Goal: Find specific page/section: Find specific page/section

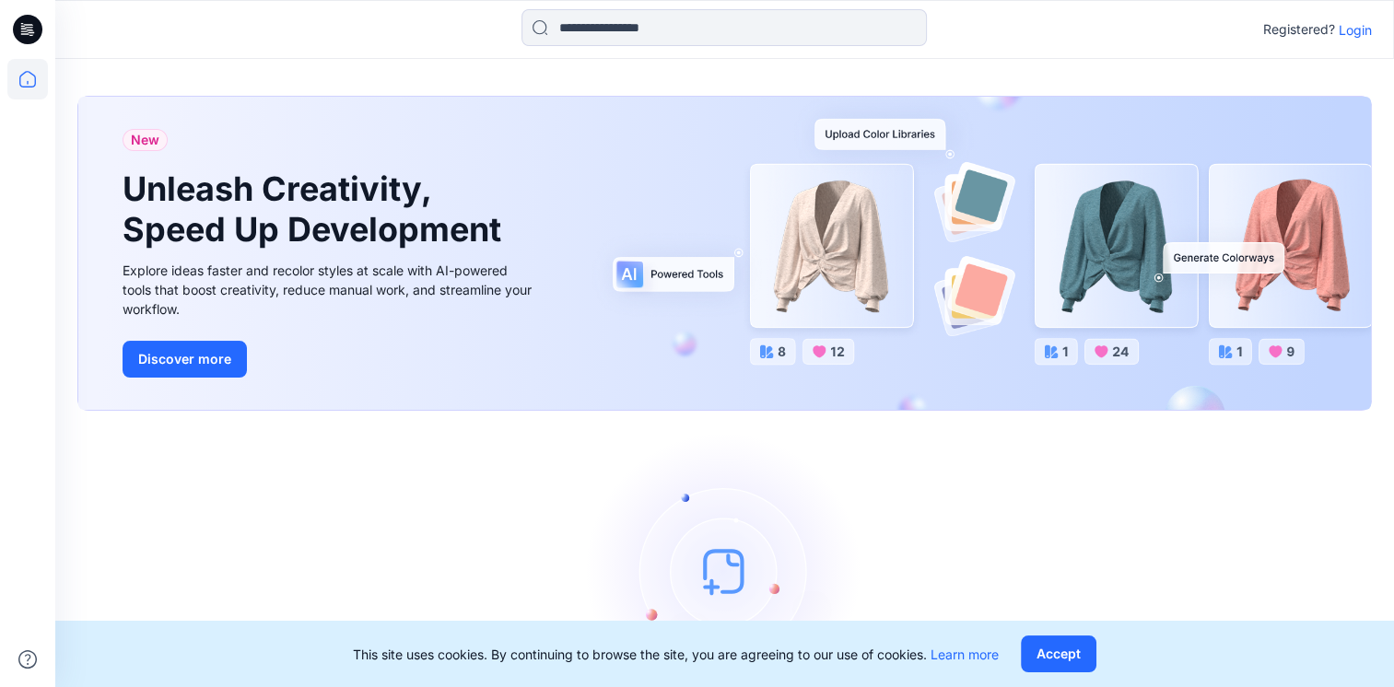
click at [1351, 31] on p "Login" at bounding box center [1355, 29] width 33 height 19
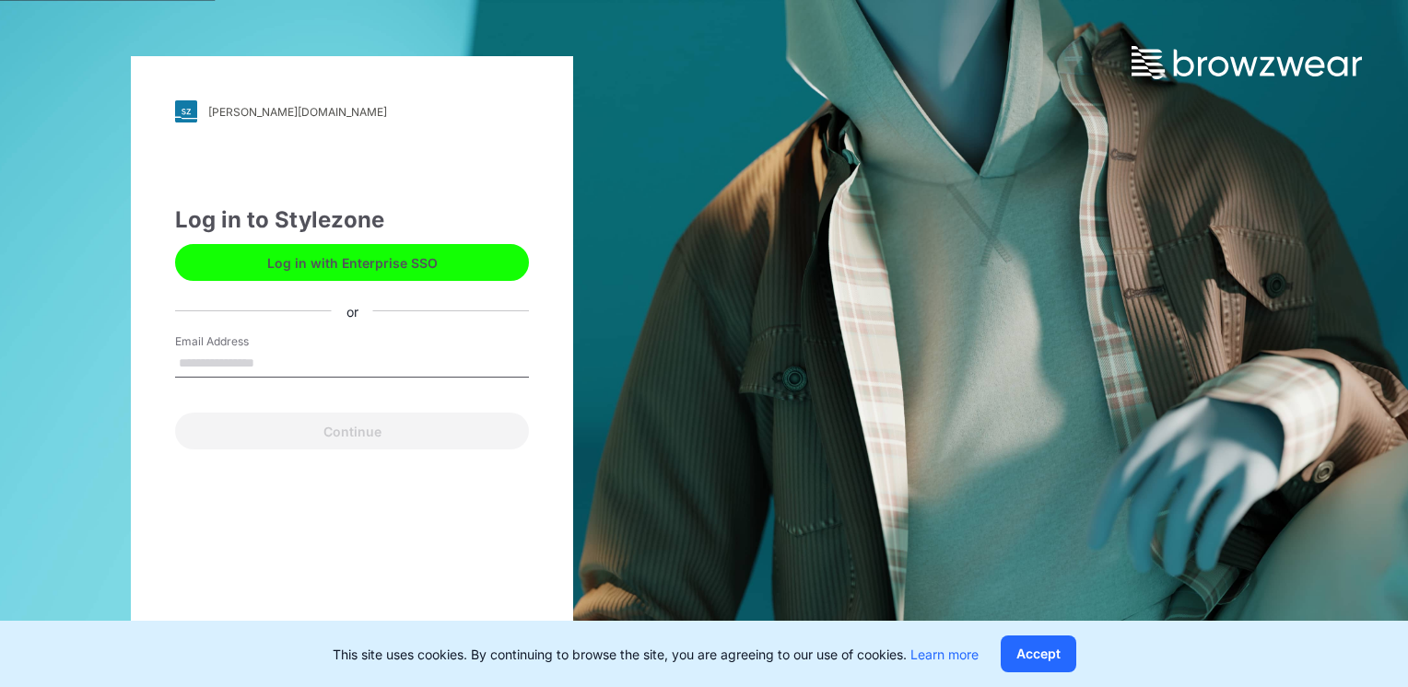
click at [292, 361] on input "Email Address" at bounding box center [352, 364] width 354 height 28
type input "**********"
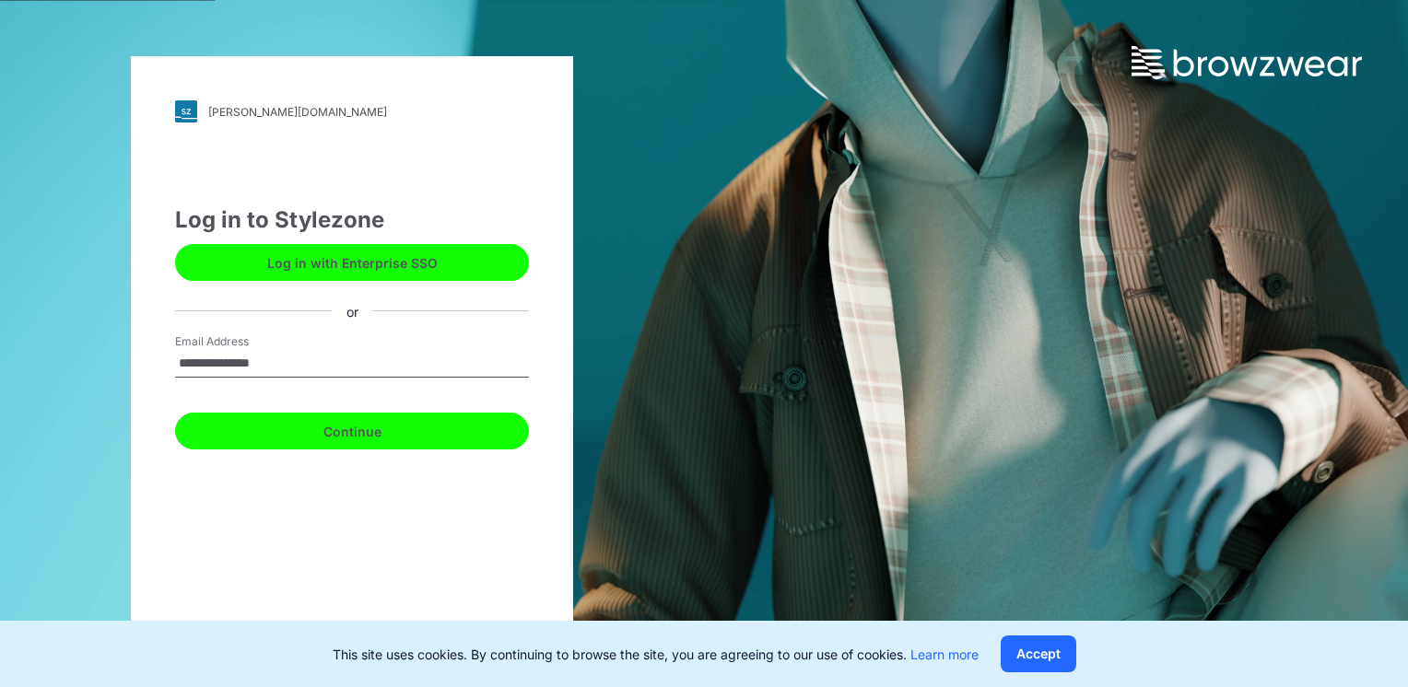
click at [304, 428] on button "Continue" at bounding box center [352, 431] width 354 height 37
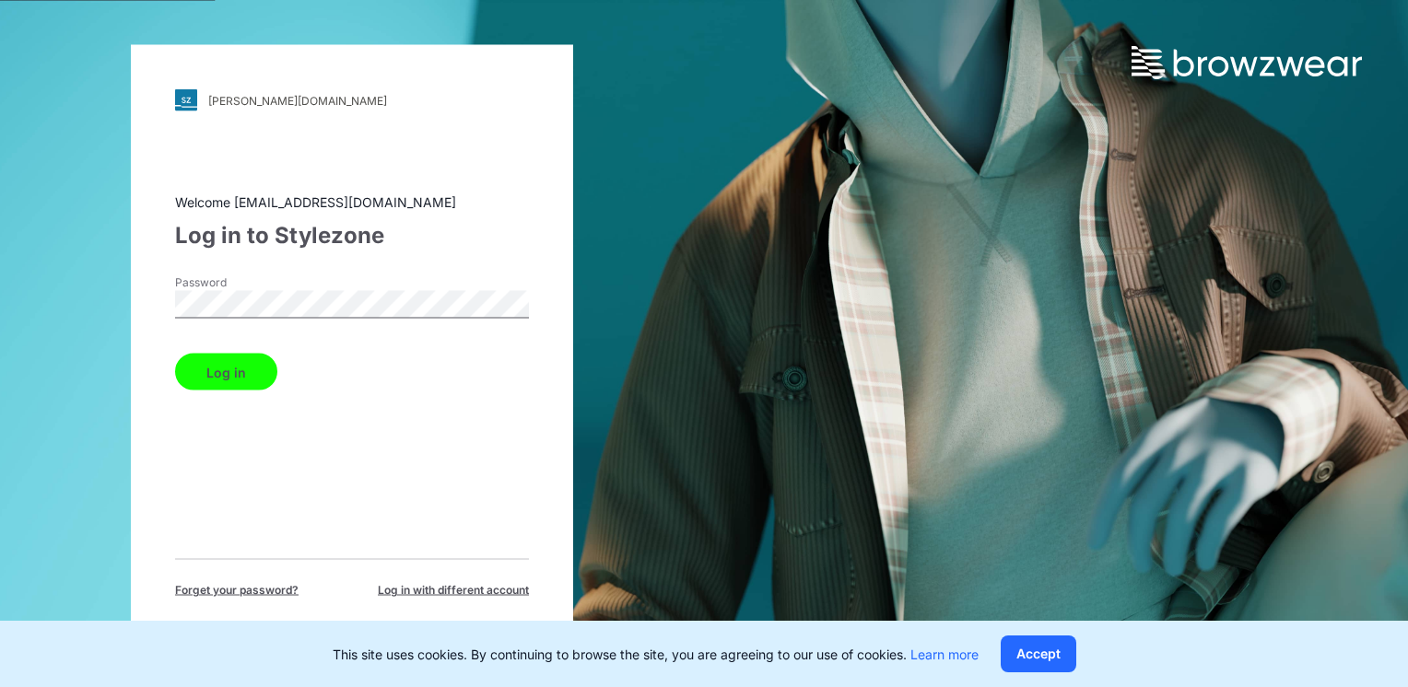
click at [218, 374] on button "Log in" at bounding box center [226, 372] width 102 height 37
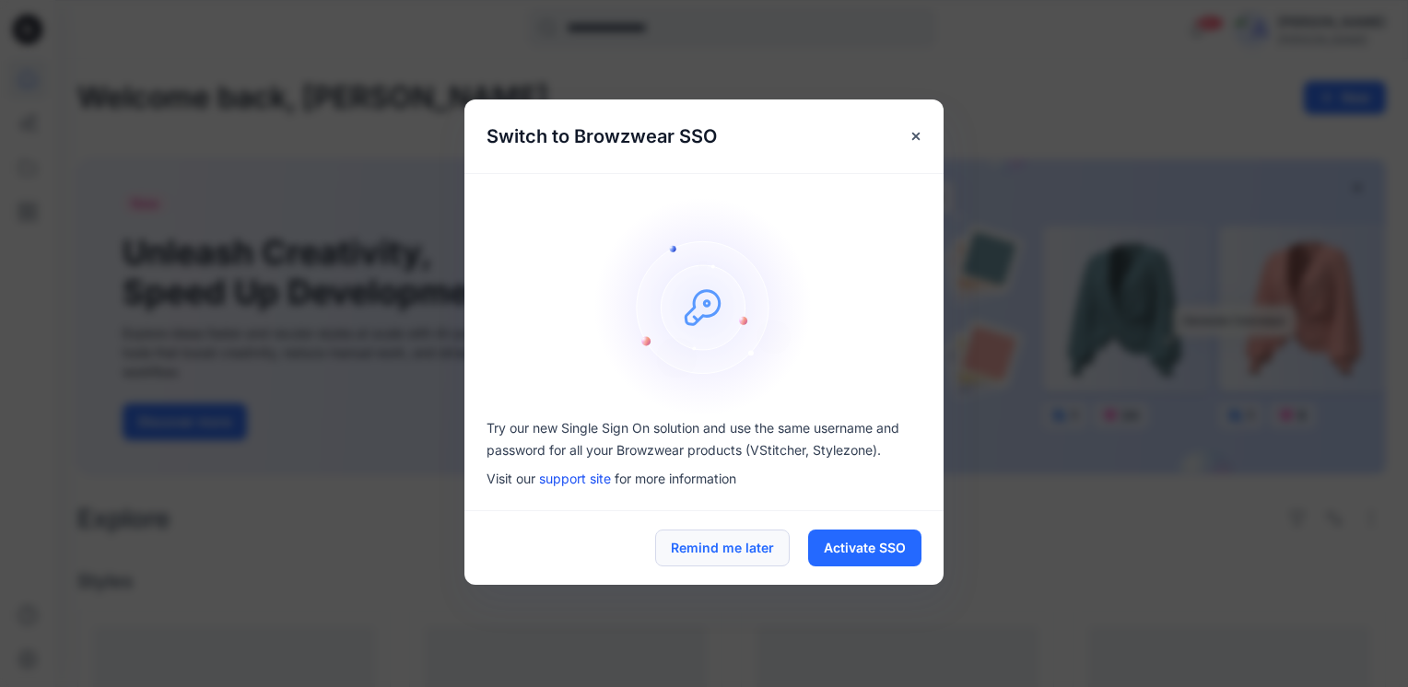
click at [719, 554] on button "Remind me later" at bounding box center [722, 548] width 135 height 37
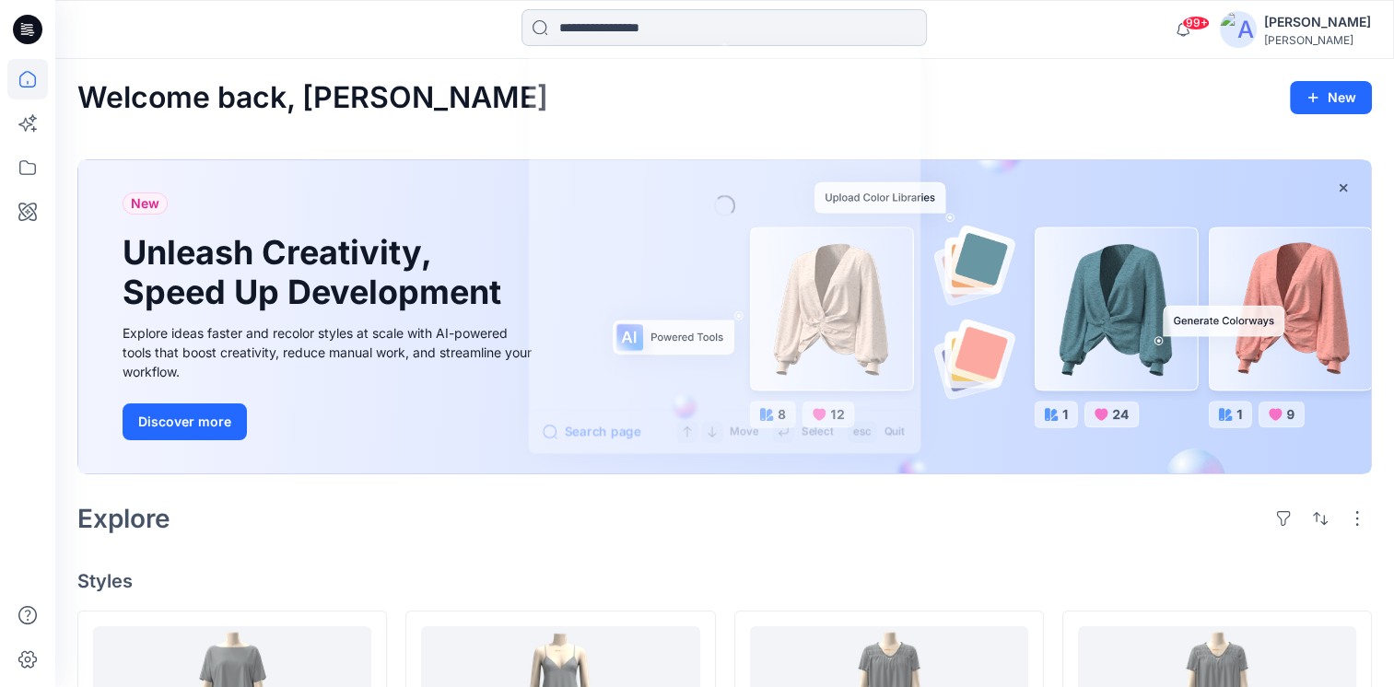
click at [690, 28] on input at bounding box center [724, 27] width 405 height 37
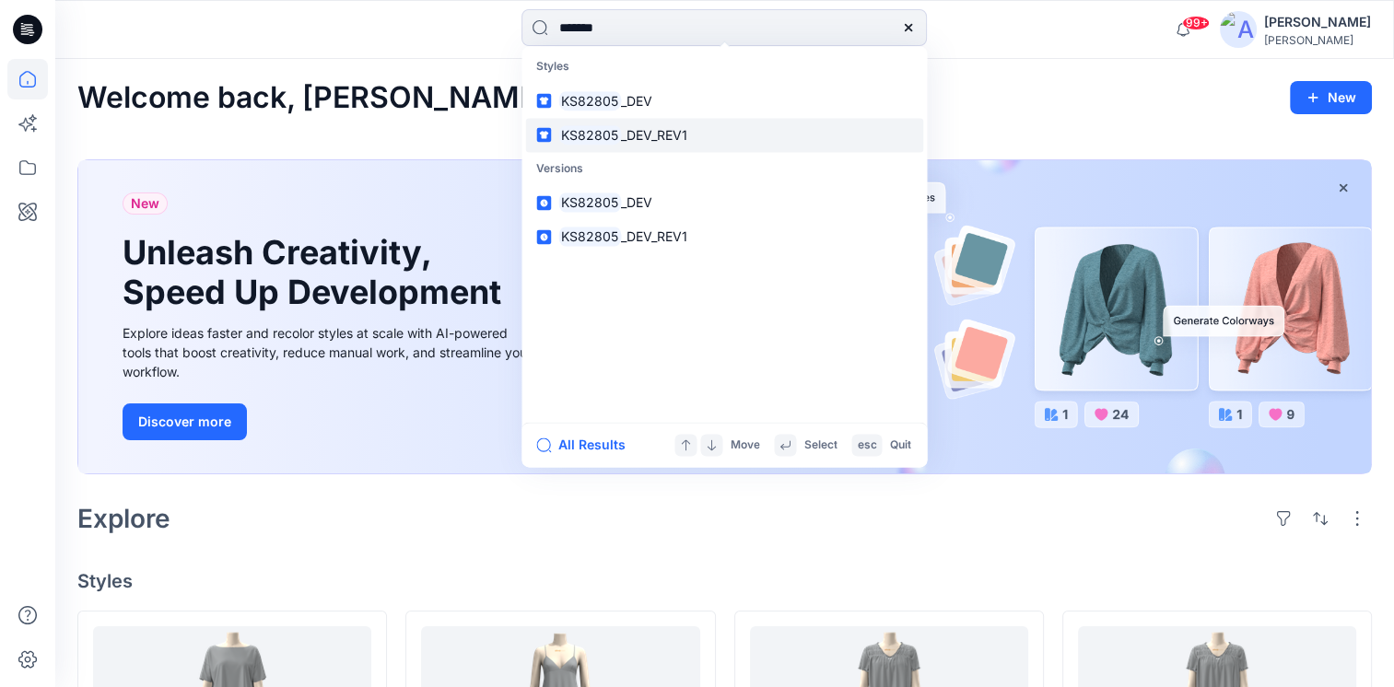
type input "*******"
click at [611, 131] on mark "KS82805" at bounding box center [589, 134] width 63 height 21
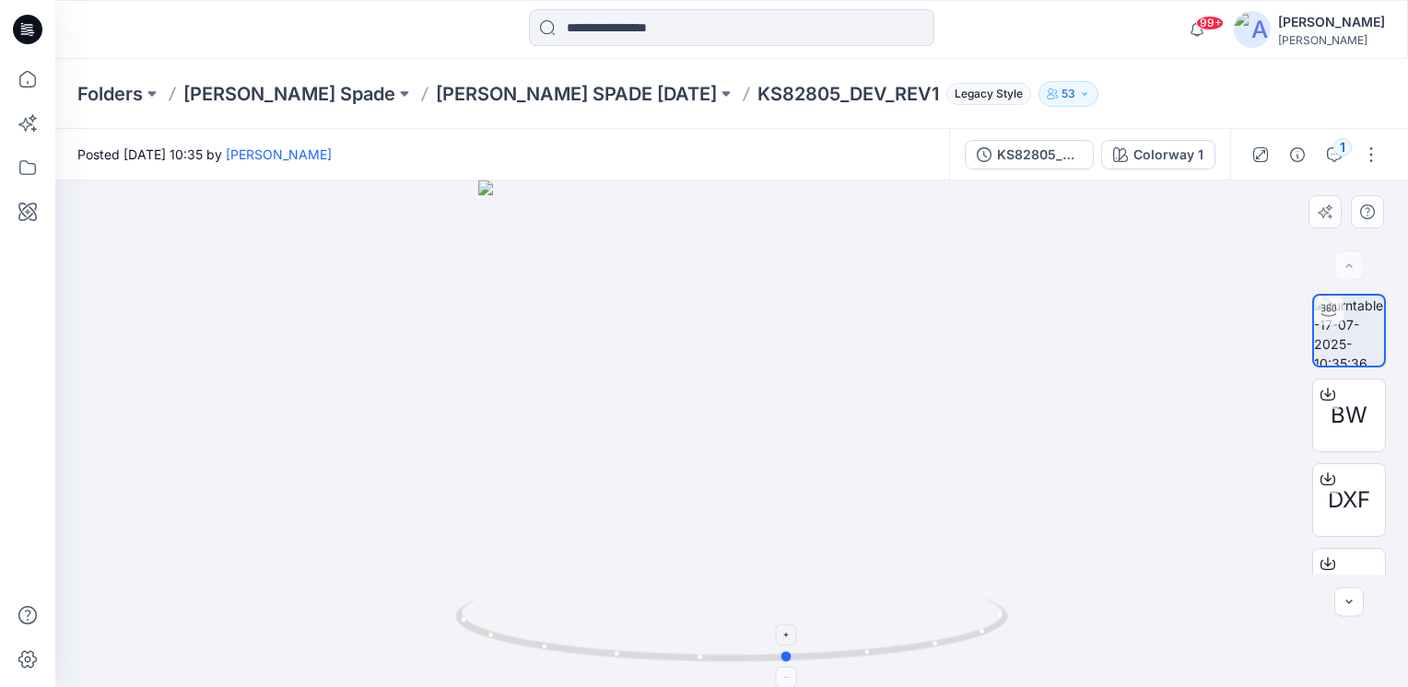
drag, startPoint x: 737, startPoint y: 666, endPoint x: 803, endPoint y: 673, distance: 66.7
click at [803, 667] on icon at bounding box center [733, 632] width 557 height 69
drag, startPoint x: 796, startPoint y: 659, endPoint x: 800, endPoint y: 567, distance: 92.2
click at [800, 567] on div at bounding box center [731, 434] width 1353 height 507
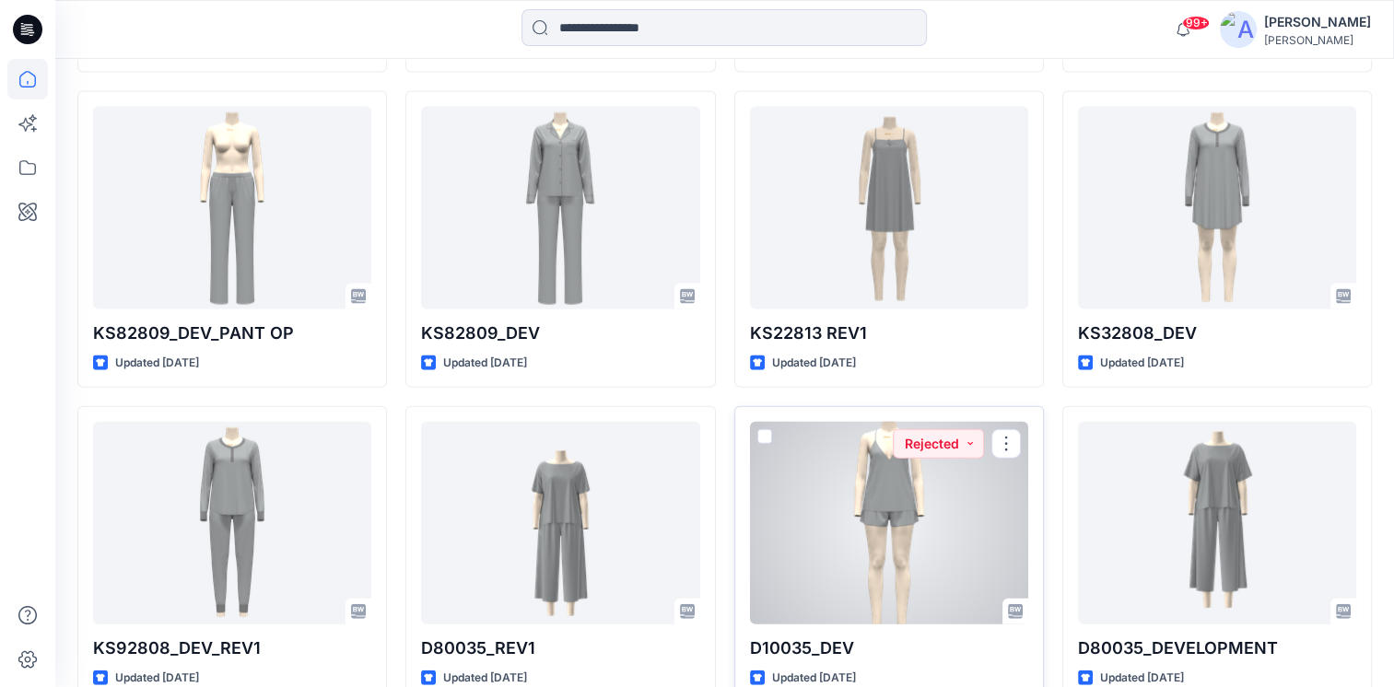
scroll to position [3959, 0]
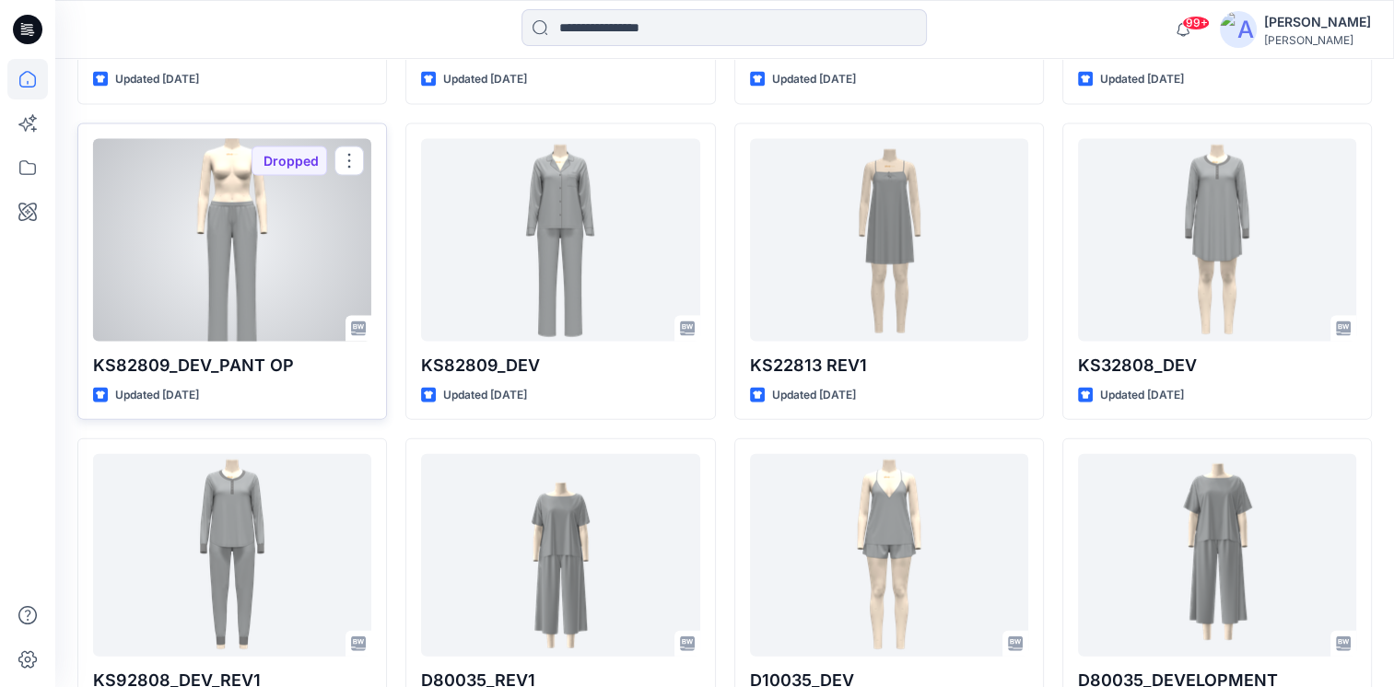
click at [308, 250] on div at bounding box center [232, 240] width 278 height 203
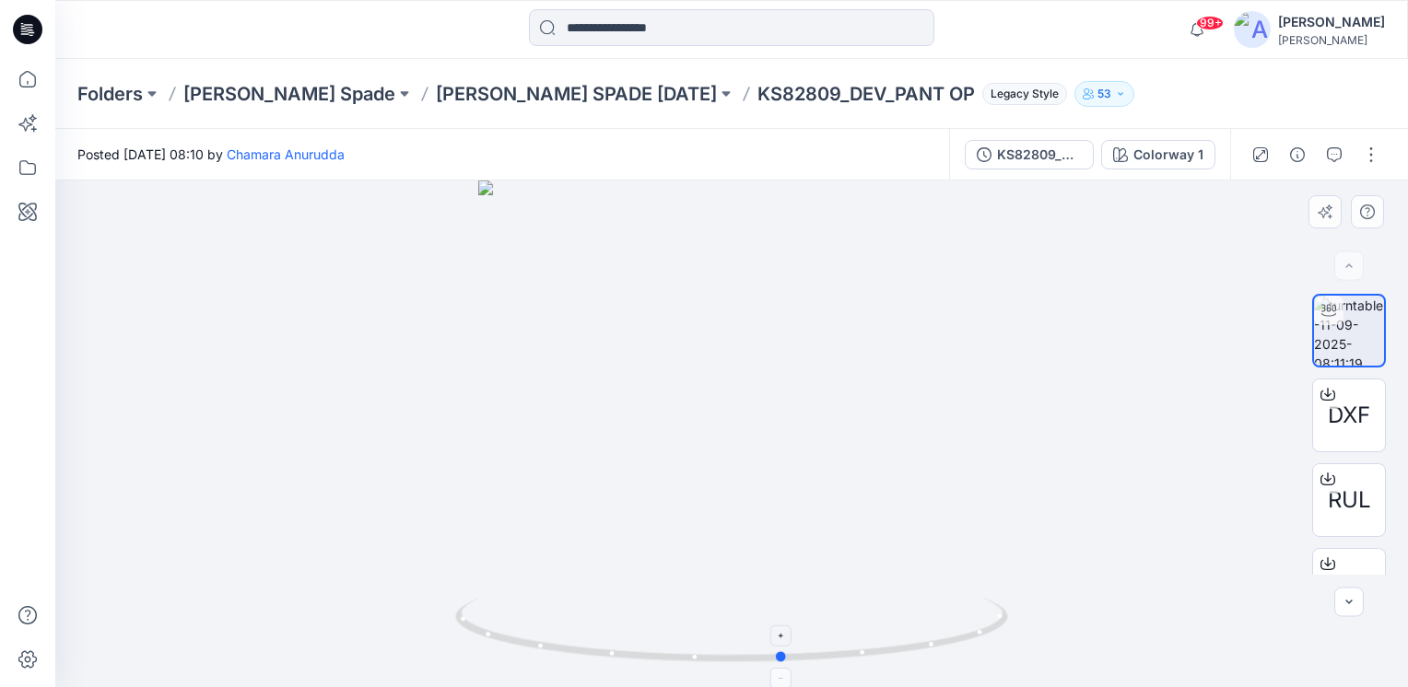
drag, startPoint x: 737, startPoint y: 664, endPoint x: 789, endPoint y: 664, distance: 51.6
click at [789, 664] on icon at bounding box center [733, 632] width 557 height 69
